Goal: Task Accomplishment & Management: Manage account settings

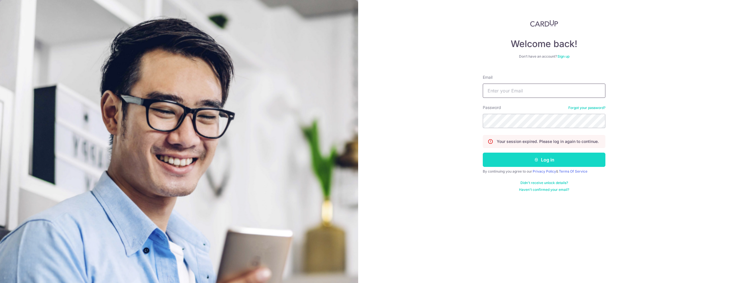
type input "[EMAIL_ADDRESS][DOMAIN_NAME]"
click at [524, 157] on button "Log in" at bounding box center [544, 160] width 123 height 14
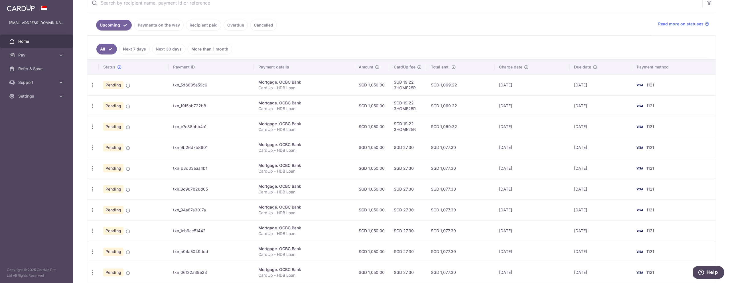
scroll to position [121, 0]
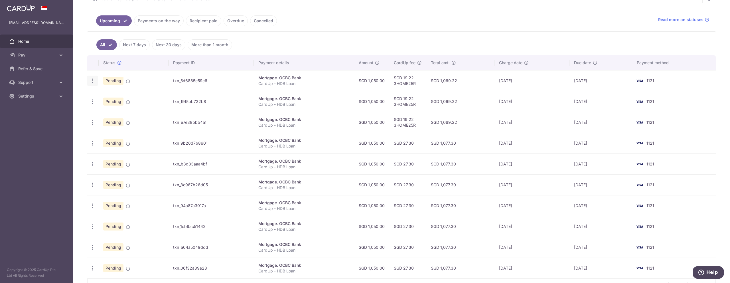
click at [92, 82] on icon "button" at bounding box center [93, 81] width 6 height 6
click at [113, 97] on span "Update payment" at bounding box center [123, 96] width 39 height 7
radio input "true"
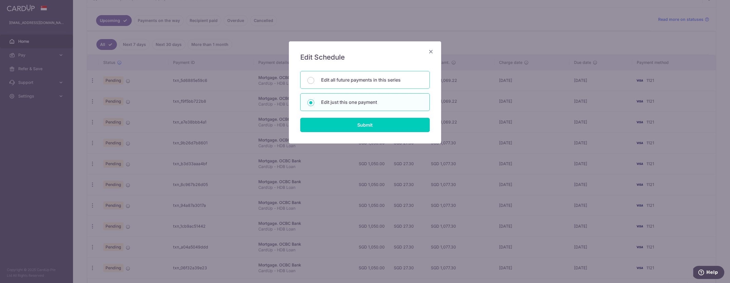
click at [343, 85] on div "Edit all future payments in this series" at bounding box center [364, 80] width 129 height 18
radio input "true"
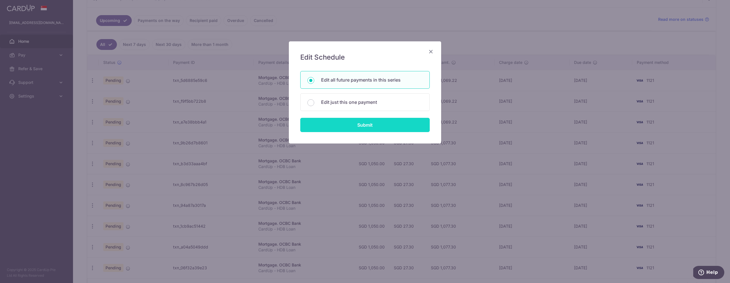
click at [362, 123] on input "Submit" at bounding box center [364, 125] width 129 height 14
radio input "true"
type input "1,050.00"
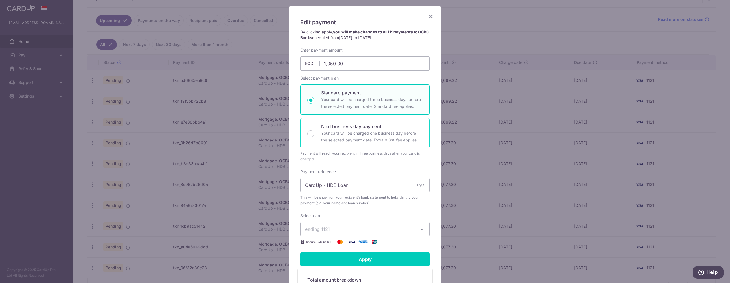
scroll to position [96, 0]
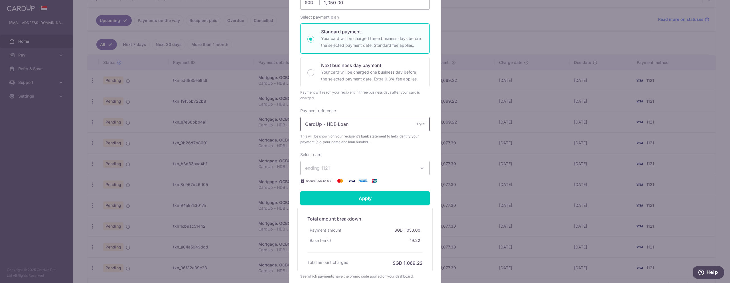
click at [343, 123] on input "CardUp - HDB Loan" at bounding box center [364, 124] width 129 height 14
drag, startPoint x: 327, startPoint y: 124, endPoint x: 348, endPoint y: 124, distance: 20.5
click at [347, 124] on input "CardUp - HDB Loan" at bounding box center [364, 124] width 129 height 14
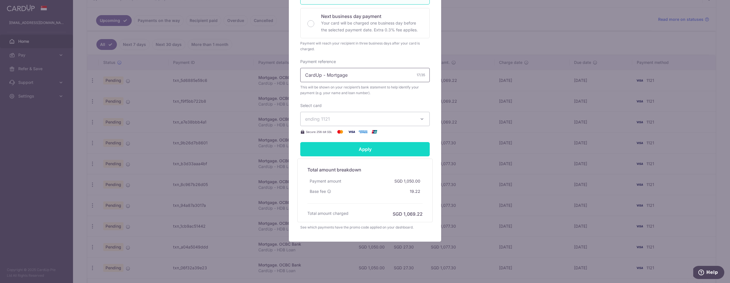
type input "CardUp - Mortgage"
click at [386, 150] on input "Apply" at bounding box center [364, 149] width 129 height 14
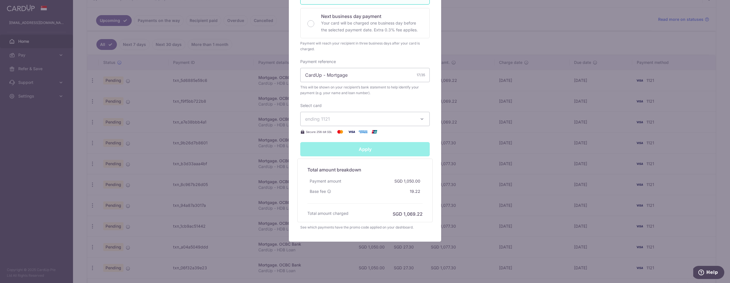
type input "Successfully Applied"
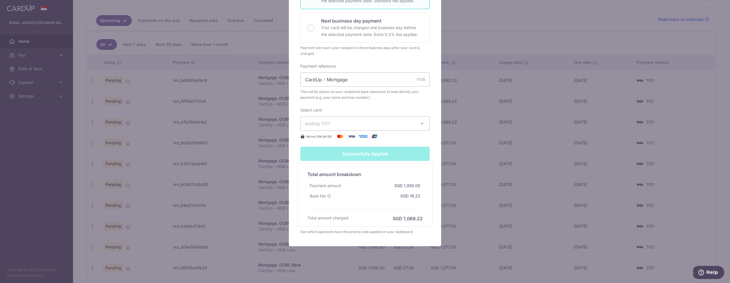
scroll to position [165, 0]
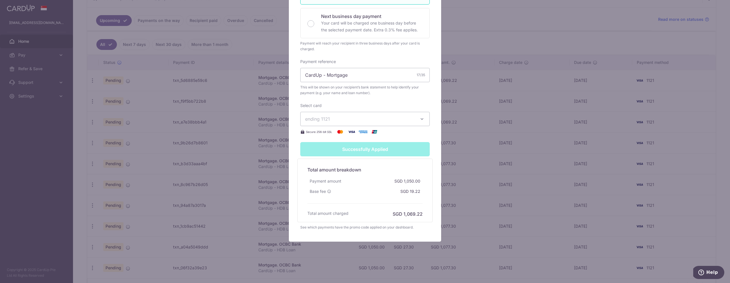
click at [379, 150] on div "Successfully Applied" at bounding box center [365, 149] width 136 height 14
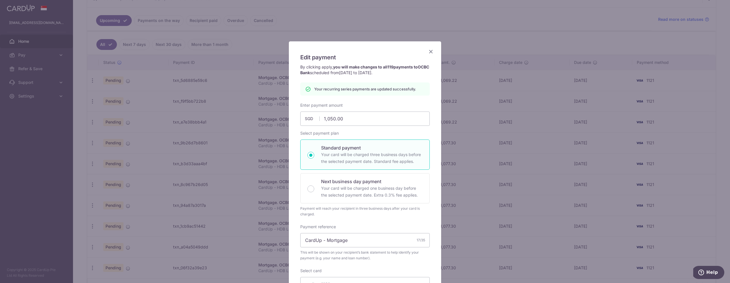
click at [432, 49] on icon "Close" at bounding box center [431, 51] width 7 height 7
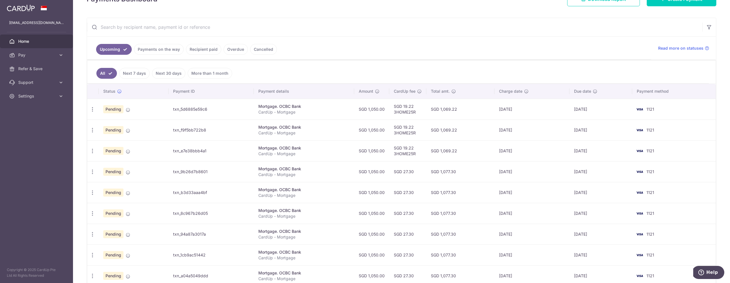
scroll to position [117, 0]
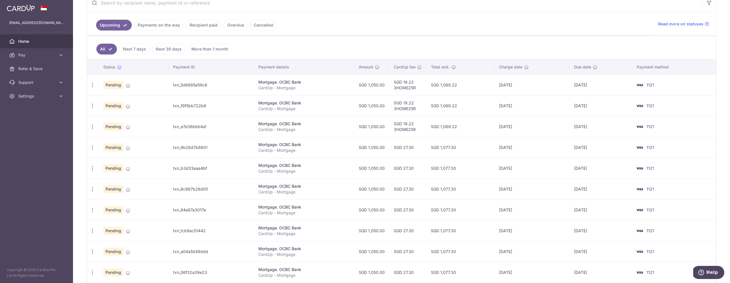
drag, startPoint x: 361, startPoint y: 106, endPoint x: 386, endPoint y: 105, distance: 24.5
click at [386, 105] on td "SGD 1,050.00" at bounding box center [371, 105] width 35 height 21
click at [382, 106] on td "SGD 1,050.00" at bounding box center [371, 105] width 35 height 21
drag, startPoint x: 386, startPoint y: 106, endPoint x: 361, endPoint y: 106, distance: 25.1
click at [361, 106] on td "SGD 1,050.00" at bounding box center [371, 105] width 35 height 21
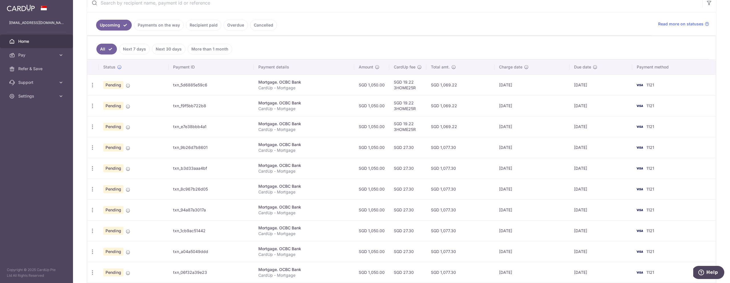
click at [361, 106] on td "SGD 1,050.00" at bounding box center [371, 105] width 35 height 21
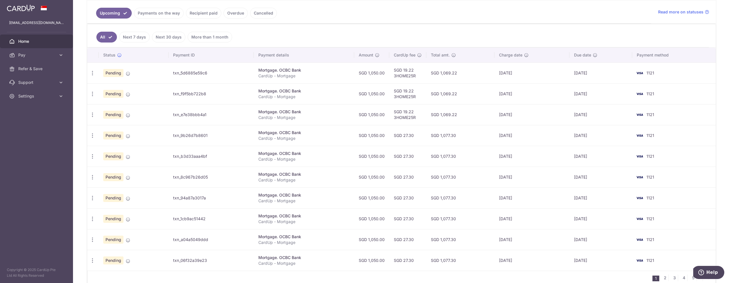
scroll to position [122, 0]
